Goal: Information Seeking & Learning: Learn about a topic

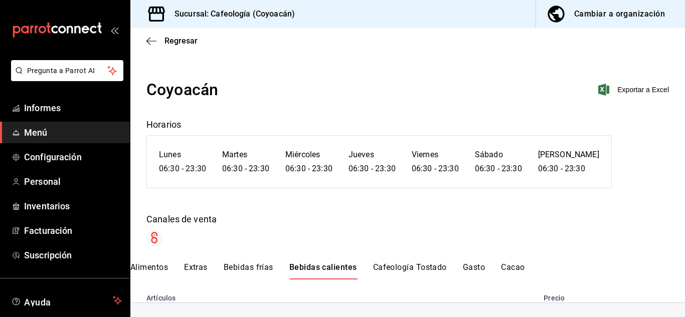
scroll to position [741, 0]
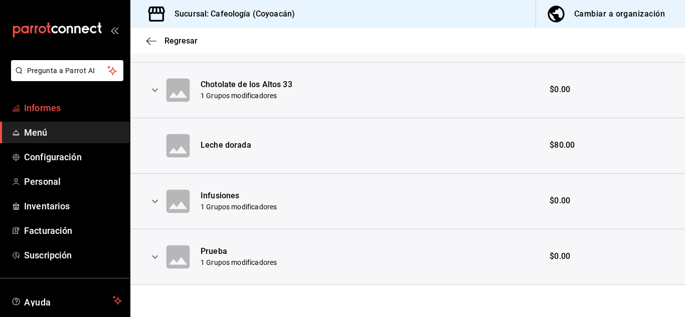
click at [55, 103] on font "Informes" at bounding box center [42, 108] width 37 height 11
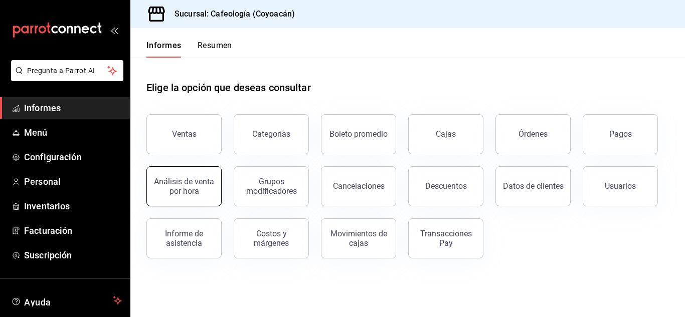
click at [201, 182] on font "Análisis de venta por hora" at bounding box center [184, 186] width 60 height 19
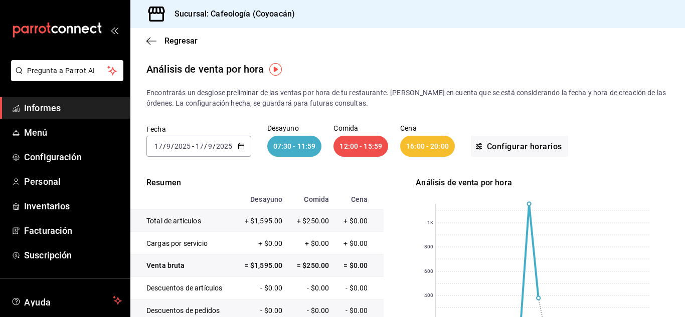
click at [226, 145] on input "2025" at bounding box center [224, 146] width 17 height 8
click at [184, 223] on font "Semana actual" at bounding box center [179, 222] width 48 height 8
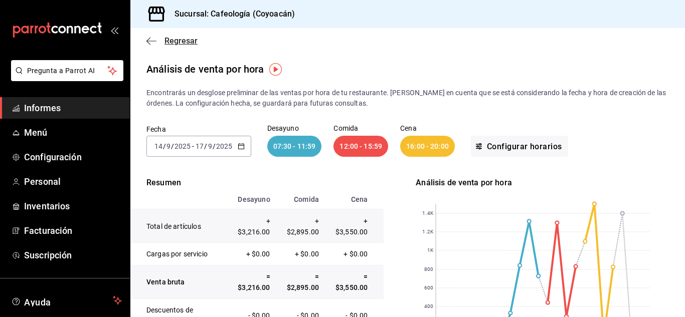
click at [155, 41] on icon "button" at bounding box center [151, 41] width 10 height 1
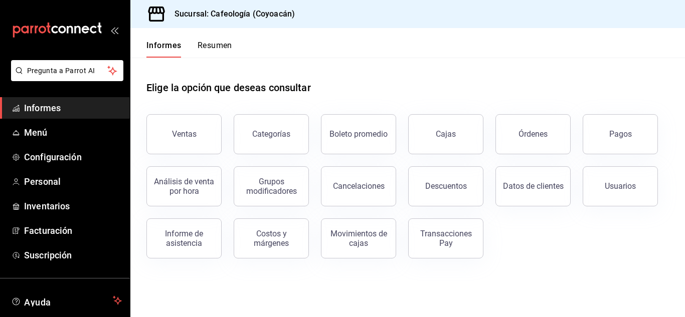
click at [188, 139] on button "Ventas" at bounding box center [183, 134] width 75 height 40
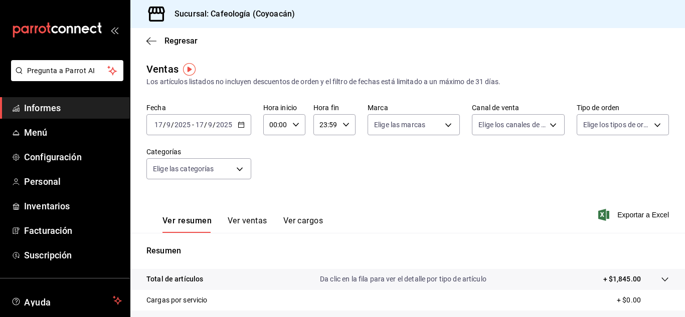
click at [229, 127] on input "2025" at bounding box center [224, 125] width 17 height 8
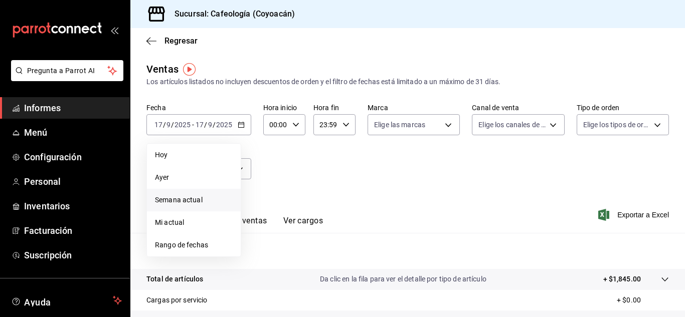
click at [194, 200] on font "Semana actual" at bounding box center [179, 200] width 48 height 8
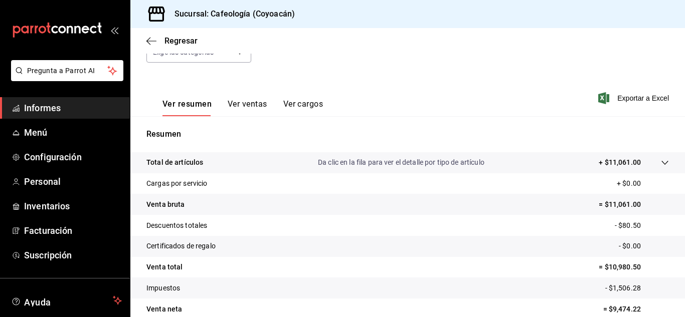
scroll to position [163, 0]
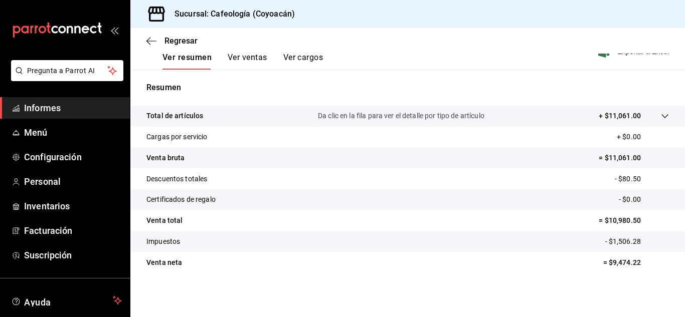
click at [250, 56] on font "Ver ventas" at bounding box center [248, 58] width 40 height 10
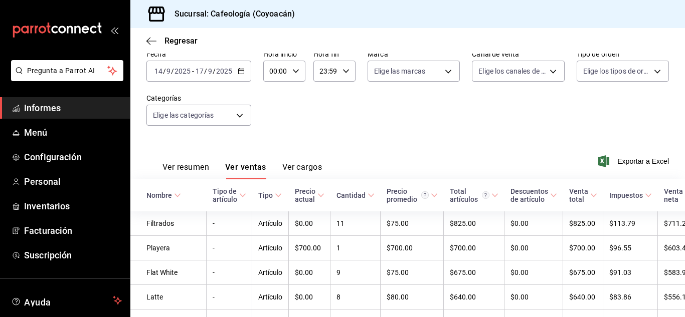
scroll to position [163, 0]
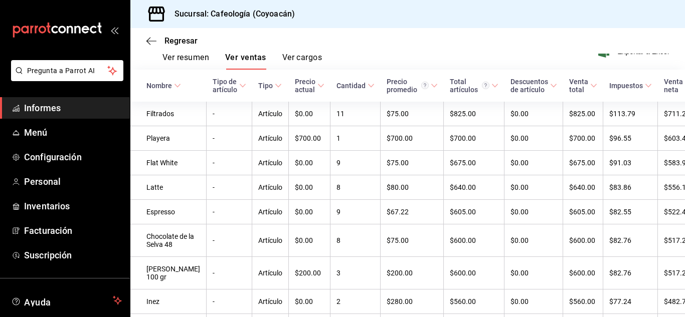
click at [46, 112] on font "Informes" at bounding box center [42, 108] width 37 height 11
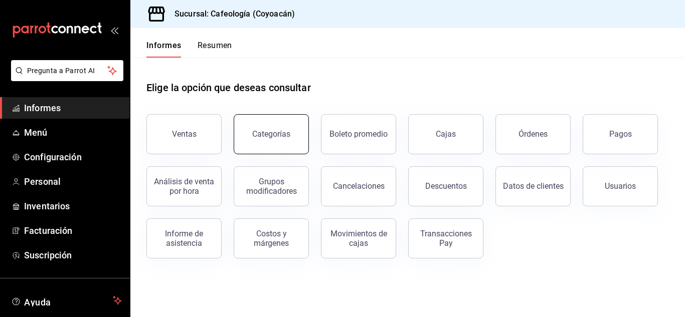
click at [256, 131] on font "Categorías" at bounding box center [271, 134] width 38 height 10
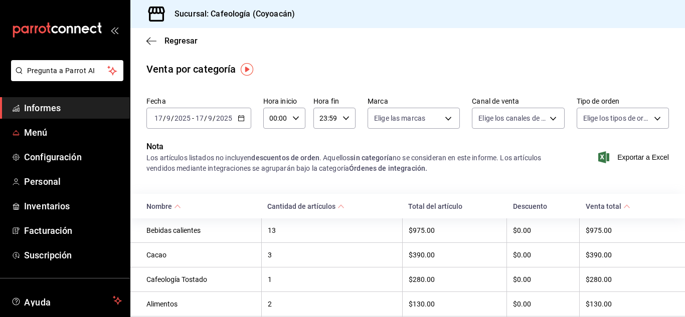
click at [50, 112] on font "Informes" at bounding box center [42, 108] width 37 height 11
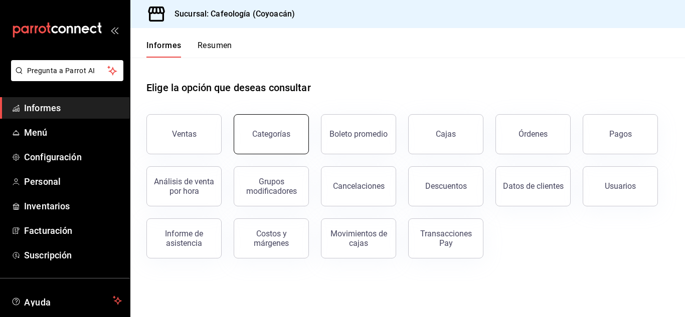
click at [263, 135] on font "Categorías" at bounding box center [271, 134] width 38 height 10
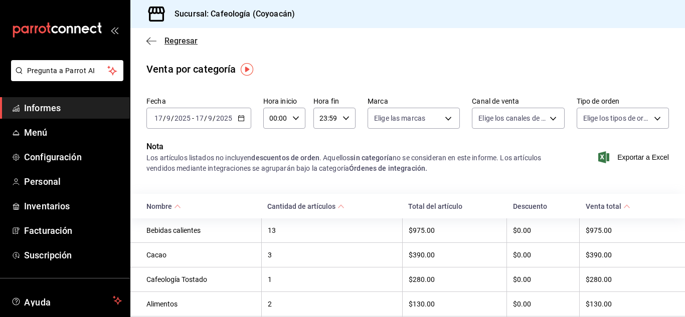
click at [153, 39] on icon "button" at bounding box center [151, 41] width 10 height 9
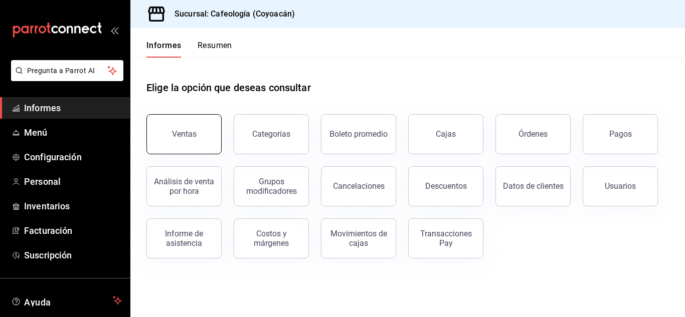
click at [178, 144] on button "Ventas" at bounding box center [183, 134] width 75 height 40
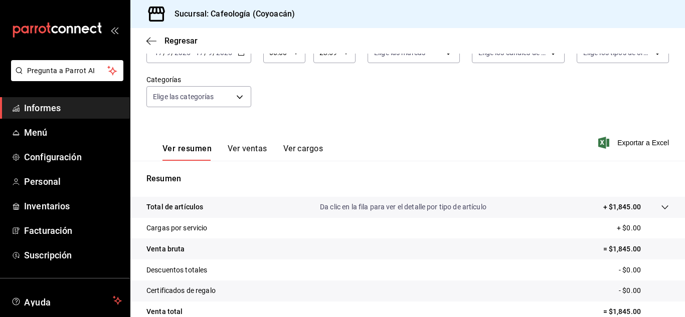
scroll to position [63, 0]
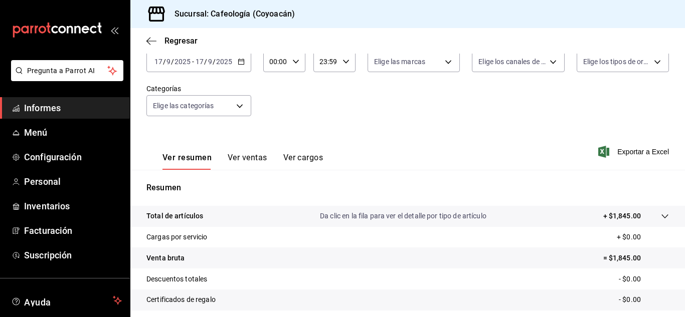
click at [245, 152] on div "Ver resumen Ver ventas Ver cargos" at bounding box center [234, 155] width 176 height 30
click at [252, 156] on font "Ver ventas" at bounding box center [248, 158] width 40 height 10
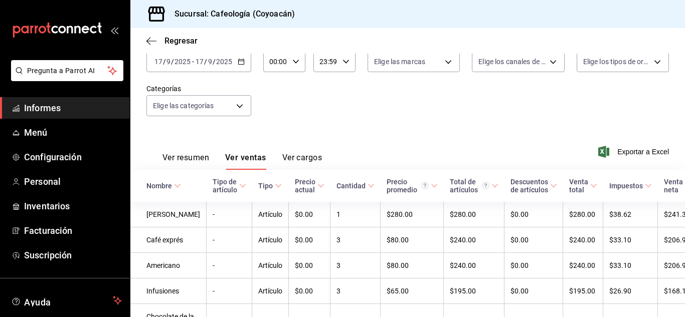
click at [305, 157] on font "Ver cargos" at bounding box center [302, 158] width 40 height 10
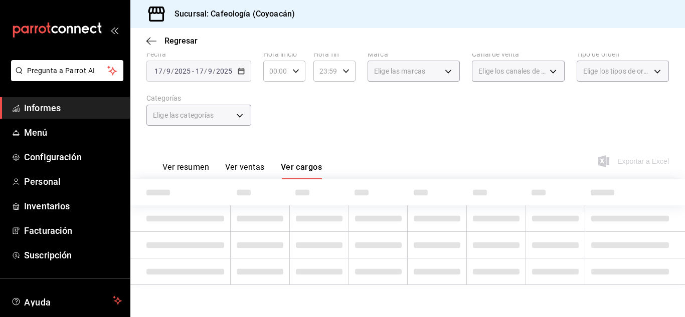
scroll to position [63, 0]
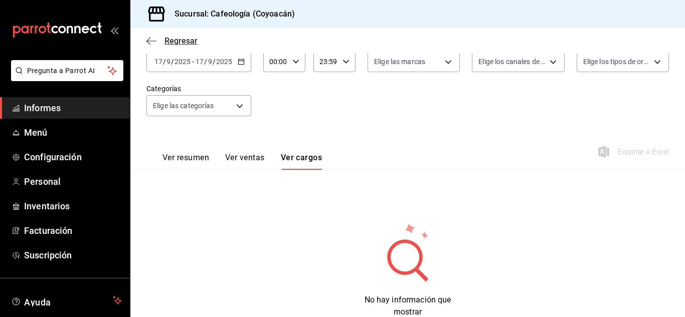
click at [152, 44] on icon "button" at bounding box center [151, 41] width 10 height 9
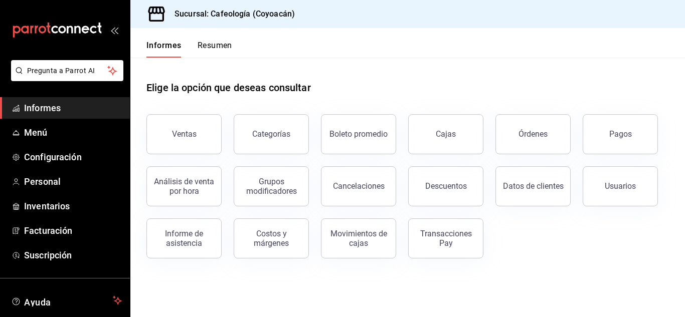
click at [37, 110] on font "Informes" at bounding box center [42, 108] width 37 height 11
click at [273, 244] on font "Costos y márgenes" at bounding box center [271, 238] width 35 height 19
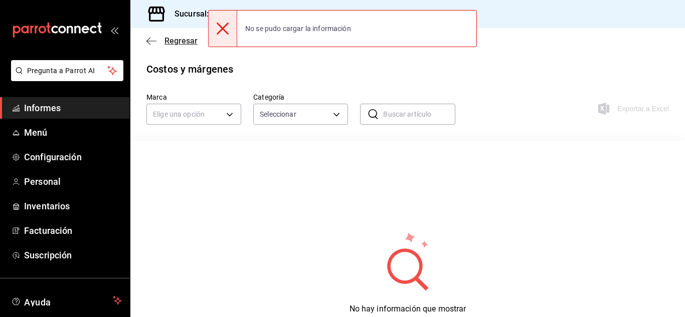
click at [154, 39] on icon "button" at bounding box center [151, 41] width 10 height 9
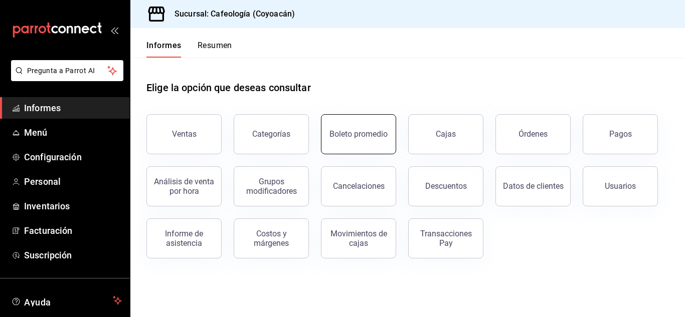
click at [356, 136] on font "Boleto promedio" at bounding box center [358, 134] width 58 height 10
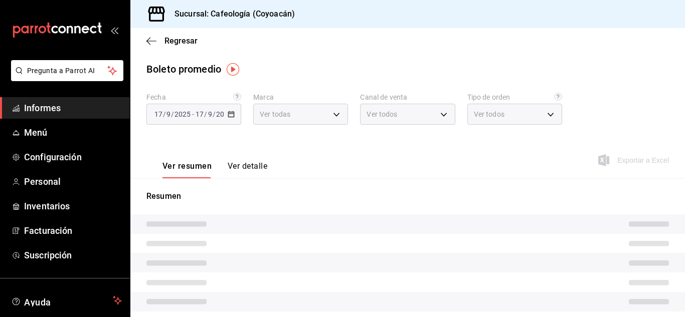
type input "3bb41961-e022-44d7-8026-46f144b2832d"
type input "PARROT,UBER_EATS,RAPPI,DIDI_FOOD,ONLINE"
type input "54856e2d-fba5-4954-88f3-e89604d15644,cc89a428-1f66-4b9b-95fe-bf402e651b3f,EXTER…"
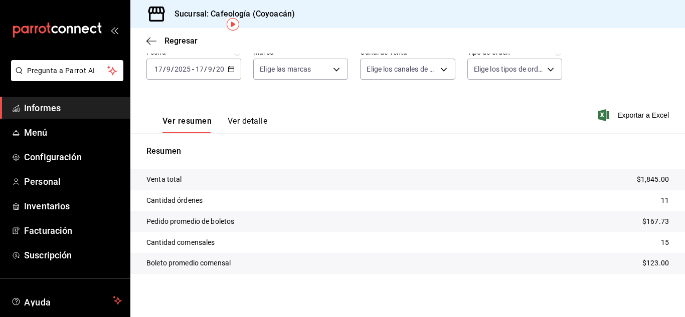
scroll to position [46, 0]
click at [268, 291] on div "Fecha [DATE] [DATE] - [DATE] [DATE] Marca Elige las marcas 3bb41961-e022-44d7-8…" at bounding box center [407, 174] width 554 height 255
